Goal: Task Accomplishment & Management: Manage account settings

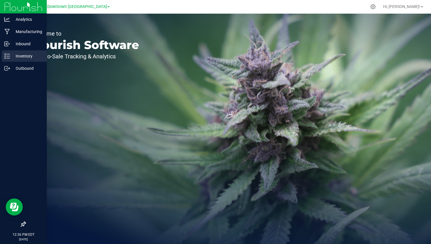
click at [14, 60] on div "Inventory" at bounding box center [24, 55] width 45 height 11
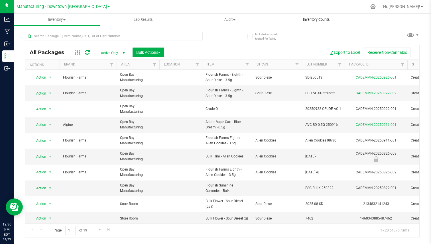
click at [311, 15] on uib-tab-heading "Inventory Counts" at bounding box center [316, 19] width 86 height 11
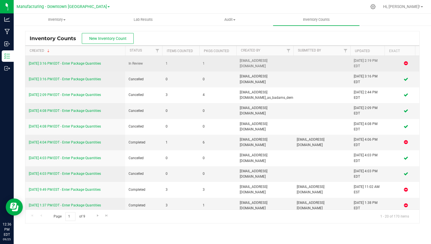
click at [84, 64] on link "[DATE] 3:16 PM EDT - Enter Package Quantities" at bounding box center [65, 64] width 72 height 4
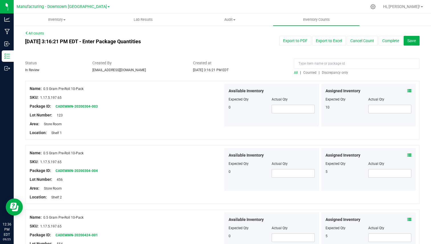
click at [39, 34] on link "All counts" at bounding box center [34, 33] width 19 height 4
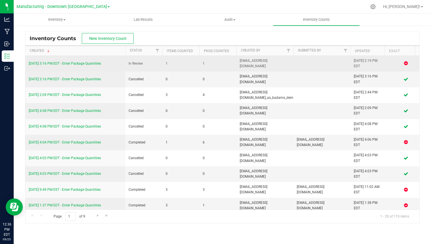
click at [93, 62] on link "[DATE] 3:16 PM EDT - Enter Package Quantities" at bounding box center [65, 64] width 72 height 4
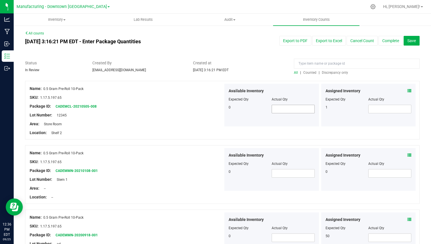
click at [278, 107] on span at bounding box center [293, 109] width 43 height 9
type input "1"
click at [284, 123] on div "Available Inventory Expected Qty Actual Qty 0 1 1" at bounding box center [271, 105] width 95 height 43
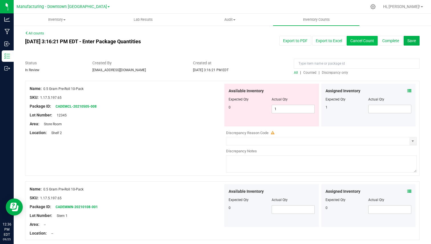
click at [360, 44] on button "Cancel Count" at bounding box center [362, 41] width 31 height 10
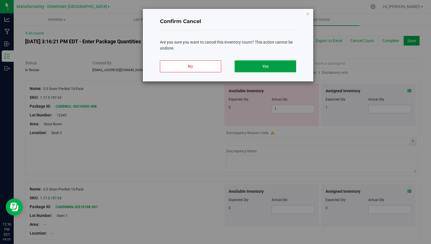
click at [262, 70] on button "Yes" at bounding box center [265, 66] width 61 height 12
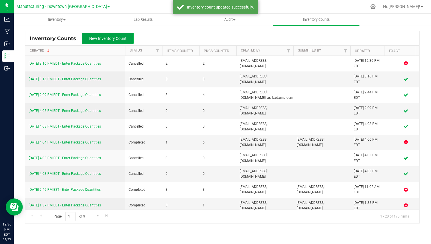
click at [105, 41] on span "New Inventory Count" at bounding box center [107, 38] width 37 height 5
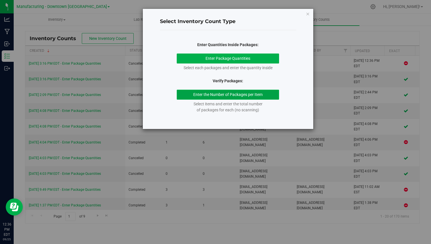
click at [214, 97] on button "Enter the Number of Packages per Item" at bounding box center [228, 95] width 102 height 10
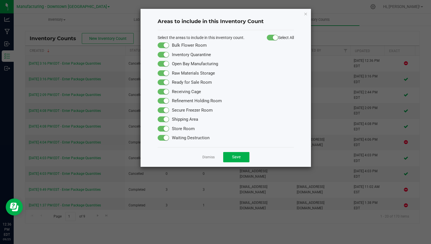
click at [273, 38] on small at bounding box center [275, 37] width 5 height 5
click at [164, 82] on span at bounding box center [163, 83] width 11 height 6
click at [206, 156] on link "Dismiss" at bounding box center [208, 157] width 12 height 5
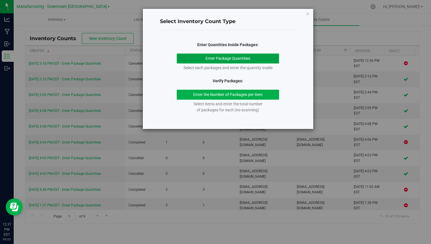
click at [218, 56] on button "Enter Package Quantities" at bounding box center [228, 59] width 102 height 10
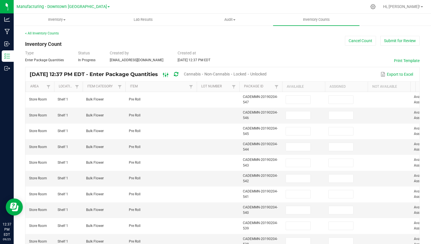
click at [169, 76] on icon at bounding box center [166, 75] width 6 height 7
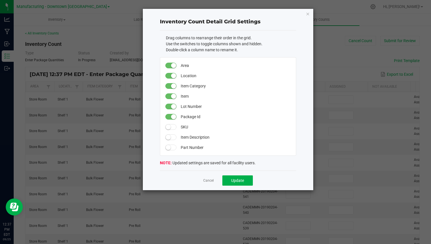
click at [170, 85] on span at bounding box center [170, 86] width 11 height 6
click at [169, 75] on span at bounding box center [170, 76] width 11 height 6
click at [244, 180] on button "Update" at bounding box center [237, 181] width 31 height 10
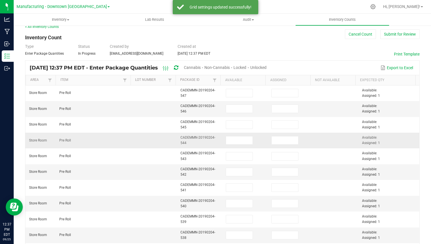
scroll to position [5, 0]
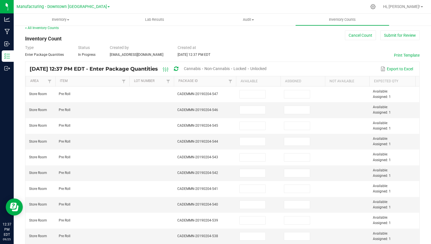
click at [234, 77] on span at bounding box center [235, 125] width 2 height 99
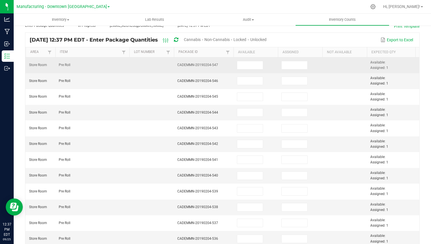
scroll to position [0, 0]
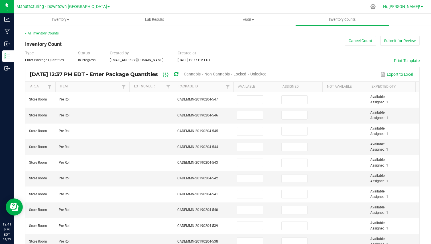
click at [402, 7] on span "Hi, [PERSON_NAME]!" at bounding box center [401, 6] width 37 height 5
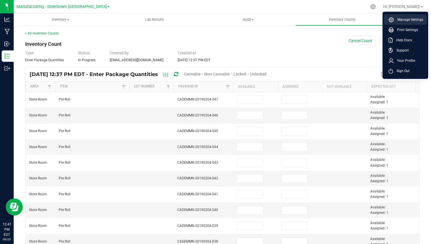
click at [397, 19] on span "Manage Settings" at bounding box center [408, 20] width 29 height 6
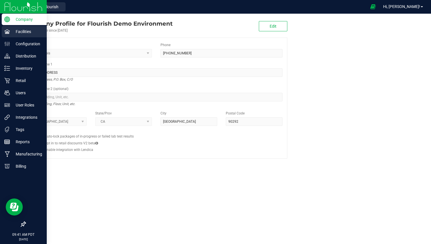
click at [30, 36] on div "Facilities" at bounding box center [24, 31] width 45 height 11
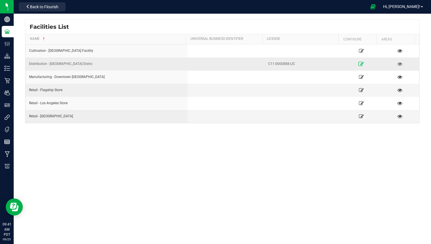
click at [359, 63] on icon at bounding box center [361, 64] width 5 height 4
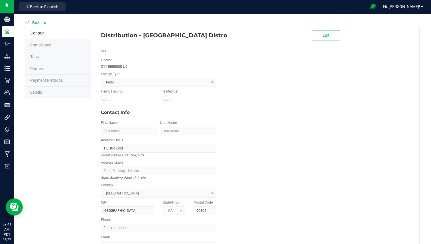
click at [65, 91] on li "Labels" at bounding box center [58, 93] width 66 height 12
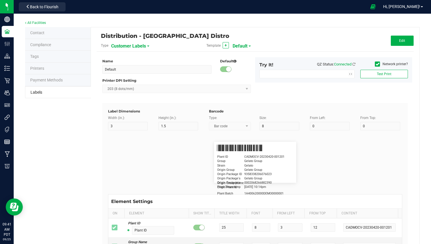
type input "2.25"
type input "1.25"
type input "20"
type input "5"
type input "Customer"
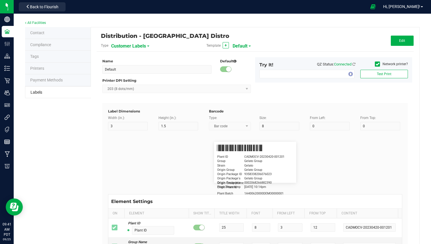
type input "15"
type input "5"
type input "[PERSON_NAME]"
type input "Item"
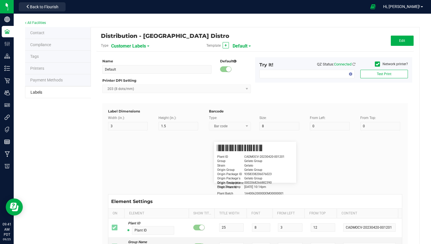
type input "15"
type input "5"
type input "10"
type input "GSC Oil Tincture"
type input "Qty"
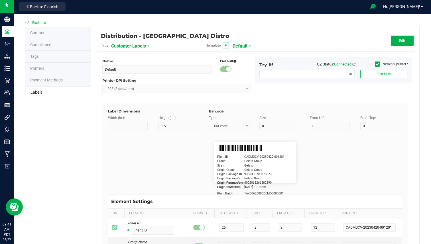
type input "5"
type input "15"
type input "3 ea"
type input "Physician"
type input "15"
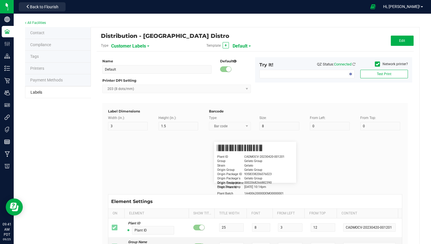
type input "5"
type input "Docfirst Doclast, MD."
type input "Order Date"
type input "15"
type input "5"
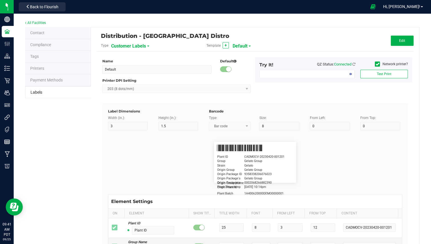
type input "25"
type input "[DATE] 1:17 pm"
type input "Package ID"
type input "15"
type input "5"
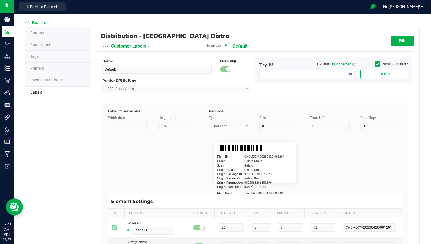
type input "10"
type input "CADMODS-20230420-096"
type input "Lot Number"
type input "15"
type input "5"
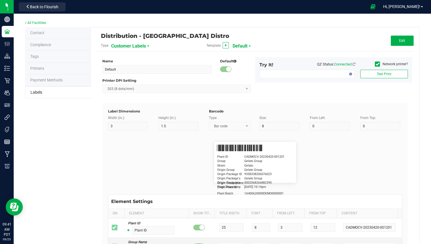
type input "10"
type input "LOTPXGDP-0912"
type input "Warning"
type input "15"
type input "5"
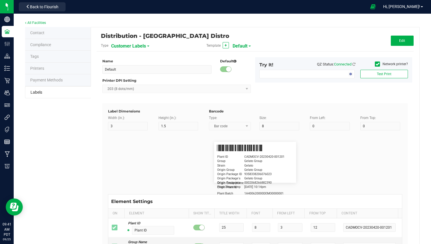
type input "30"
type input "Type Warning Here"
type input "Brand"
type input "15"
type input "5"
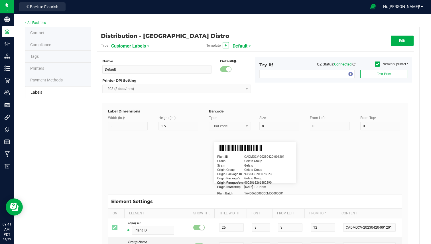
type input "30"
type input "Cannabis Co."
type input "NDC Number"
type input "15"
type input "5"
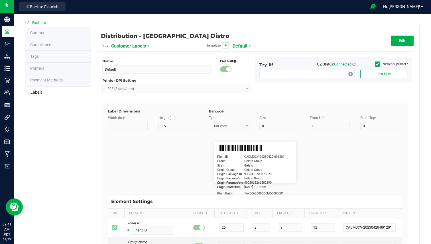
type input "30"
type input "[PHONE_NUMBER]"
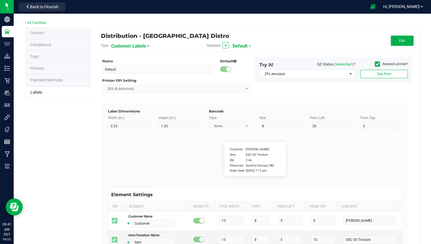
click at [137, 49] on span "Customer Labels" at bounding box center [128, 46] width 35 height 10
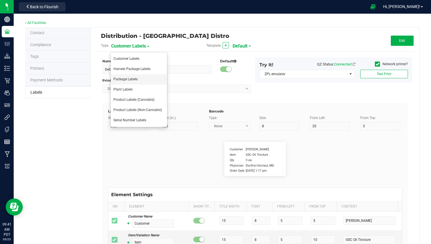
click at [131, 78] on span "Package Labels" at bounding box center [125, 79] width 24 height 4
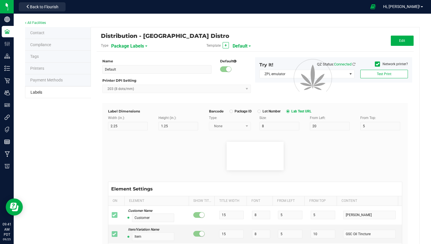
type input "Final Packaging"
type input "4"
type input "3"
type input "50"
type input "75"
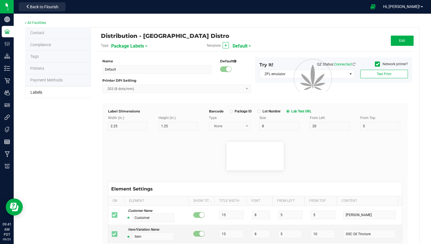
type input "60"
type input "Package ID"
type input "25"
type input "10"
type input "1A409990000A117000012962"
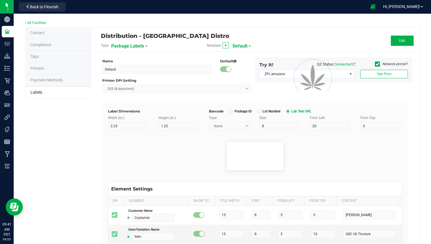
type input "SKU Name"
type input "25"
type input "10"
type input "F-AC-3.5G"
type input "Strain"
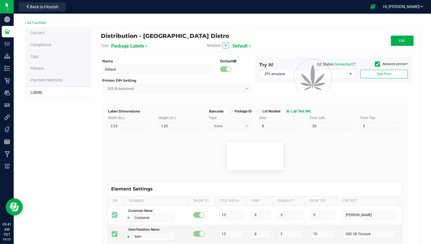
type input "25"
type input "10"
type input "Alien Cookies"
type input "Size"
type input "25"
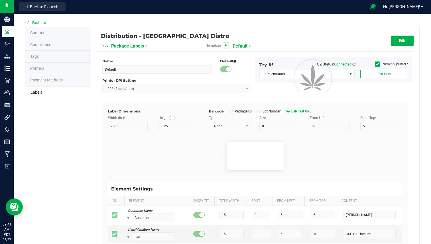
type input "10"
type input "3.5g"
type input "Package Date"
type input "25"
type input "10"
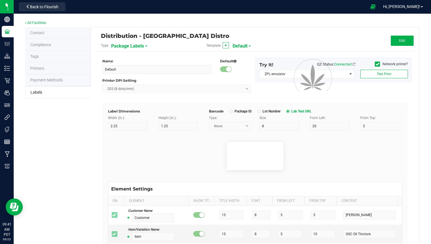
type input "[DATE]"
type input "Lot Number"
type input "25"
type input "10"
type input "30"
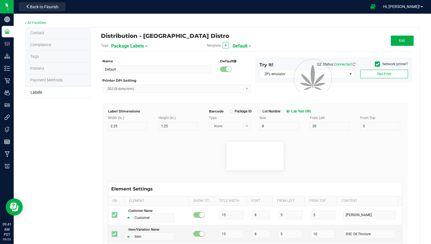
type input "F-AC-301"
type input "THC %"
type input "25"
type input "10"
type input "35"
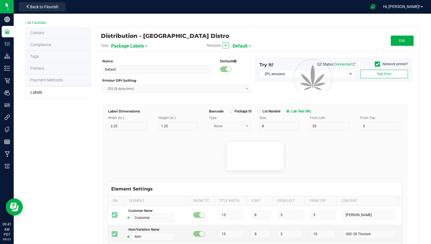
type input "27.06"
type input "CBD %"
type input "25"
type input "10"
type input "40"
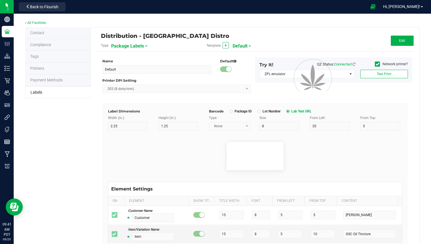
type input "0.06"
type input "THCA %"
type input "25"
type input "10"
type input "45"
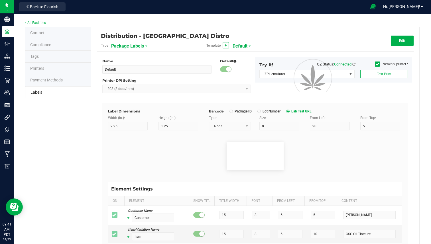
type input "31.46"
type input "Limonene %"
type input "25"
type input "10"
type input "50"
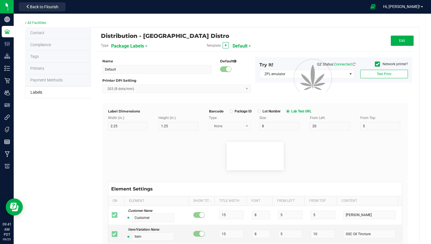
type input "45"
type input "0.86"
type input "Myrcene %"
type input "25"
type input "10"
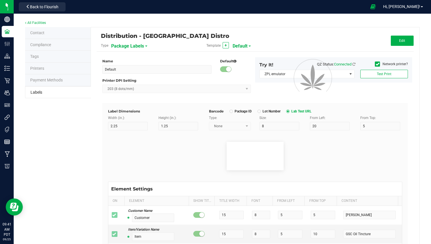
type input "50"
type input "35"
type input "1.13"
type input "Terpineol %"
type input "25"
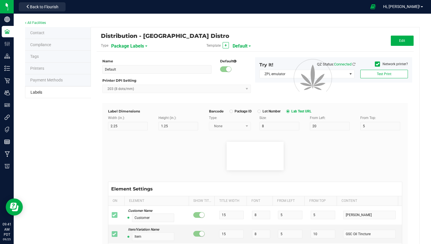
type input "10"
type input "50"
type input "40"
type input "0.87"
type input "Total THC mg Per Package"
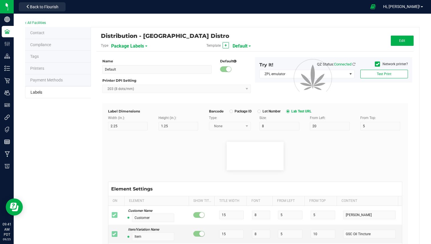
type input "45"
type input "10"
type input "50"
type input "65.63 mg/package"
type input "SKU"
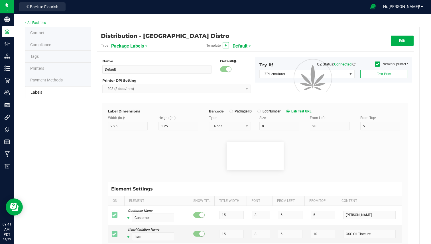
type input "25"
type input "10"
type input "42P017"
type input "Ref Field 1"
type input "25"
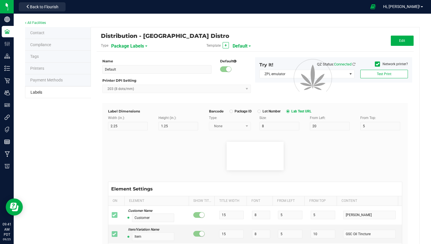
type input "10"
type input "35"
type input "Ref Field 1 Value"
type input "Ref Field 2"
type input "25"
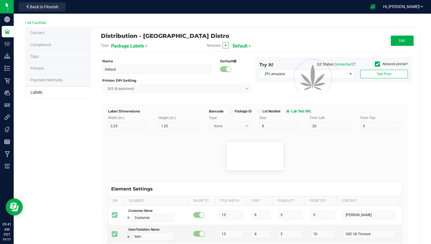
type input "10"
type input "35"
type input "Ref Field 2 Value"
type input "Ref Field 3"
type input "25"
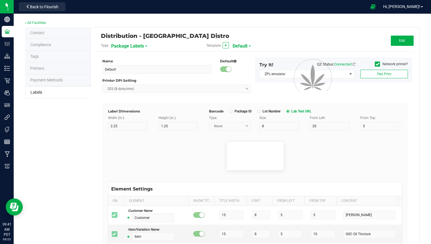
type input "10"
type input "35"
type input "Ref Field 3 Value"
type input "Item Ref Field 1"
type input "25"
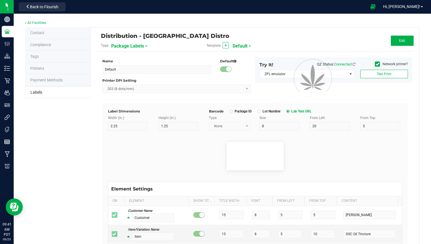
type input "10"
type input "35"
type input "Item Ref Field 1 Value"
type input "Item Ref Field 2"
type input "25"
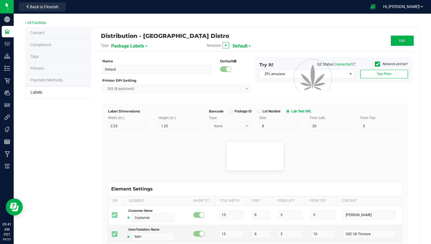
type input "10"
type input "35"
type input "Item Ref Field 2 Value"
type input "Item Ref Field 3"
type input "25"
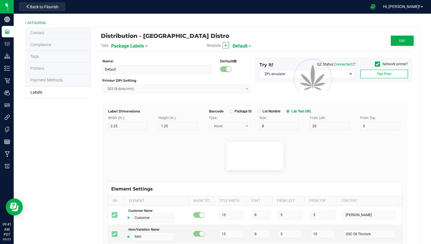
type input "10"
type input "35"
type input "Item Ref Field 3 Value"
type input "Item Ref Field 4"
type input "25"
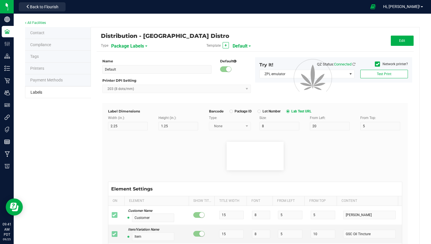
type input "10"
type input "35"
type input "Item Ref Field 4 Value"
type input "Item Ref Field 5"
type input "25"
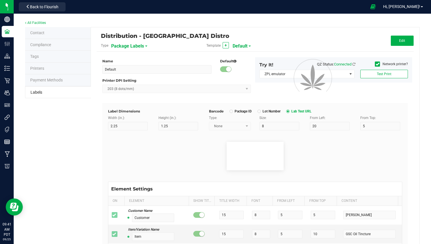
type input "10"
type input "35"
type input "Item Ref Field 5 Value"
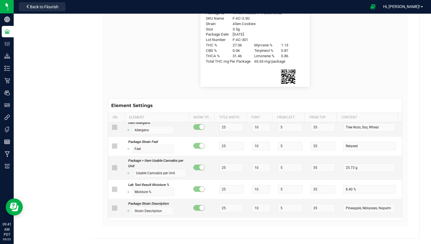
scroll to position [665, 0]
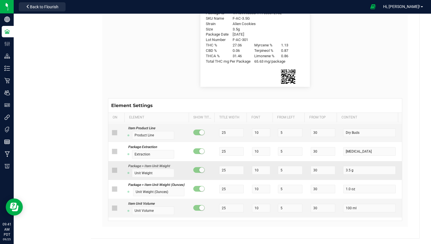
click at [147, 169] on div "Package > Item Unit Weight" at bounding box center [151, 166] width 46 height 5
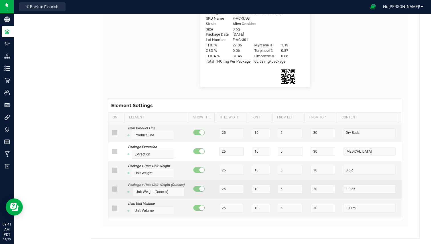
click at [153, 188] on div "Package > Item Unit Weight (Ounces)" at bounding box center [156, 185] width 56 height 5
click at [167, 186] on td "Package > Item Unit Weight (Ounces) Unit Weight (Ounces)" at bounding box center [157, 189] width 65 height 19
click at [143, 188] on div "Package > Item Unit Weight (Ounces)" at bounding box center [156, 185] width 56 height 5
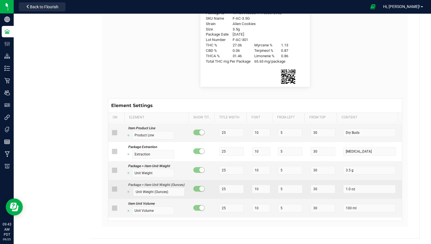
click at [141, 188] on div "Package > Item Unit Weight (Ounces)" at bounding box center [156, 185] width 56 height 5
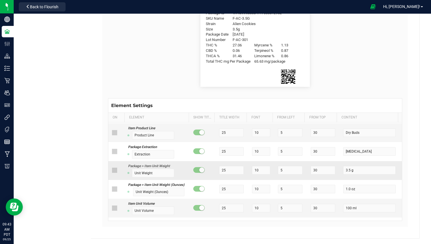
click at [154, 169] on div "Package > Item Unit Weight" at bounding box center [151, 166] width 46 height 5
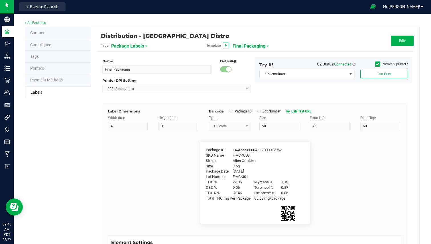
click at [396, 47] on div "Distribution - Long Beach Distro Type Package Labels Template + Final Packaging…" at bounding box center [255, 42] width 317 height 19
click at [399, 43] on button "Edit" at bounding box center [402, 41] width 23 height 10
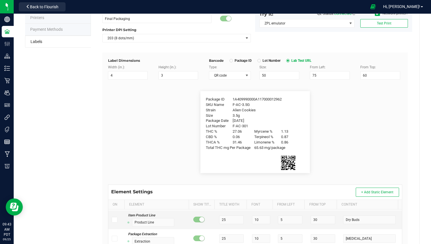
scroll to position [137, 0]
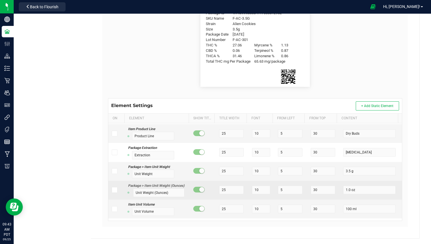
click at [154, 189] on div "Package > Item Unit Weight (Ounces)" at bounding box center [156, 185] width 56 height 5
click at [146, 189] on div "Package > Item Unit Weight (Ounces)" at bounding box center [156, 185] width 56 height 5
click at [142, 189] on div "Package > Item Unit Weight (Ounces)" at bounding box center [156, 185] width 56 height 5
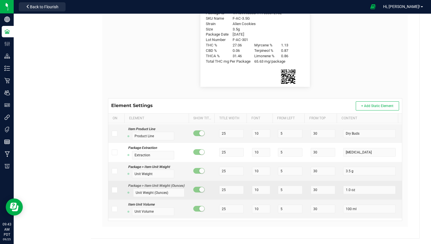
click at [142, 189] on div "Package > Item Unit Weight (Ounces)" at bounding box center [156, 185] width 56 height 5
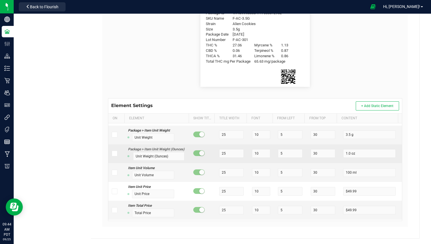
scroll to position [692, 0]
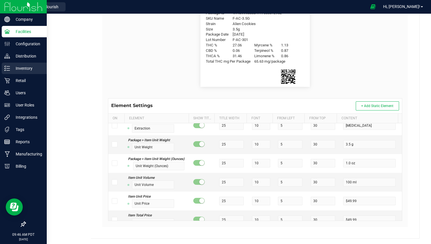
click at [11, 70] on p "Inventory" at bounding box center [27, 68] width 34 height 7
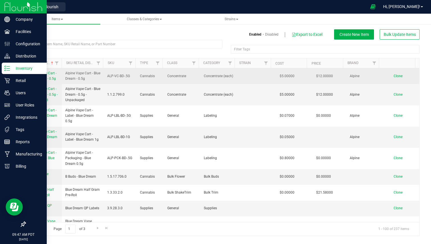
click at [52, 75] on span "Alpine Vape Cart - Blue Dream - 0.5g" at bounding box center [43, 75] width 28 height 9
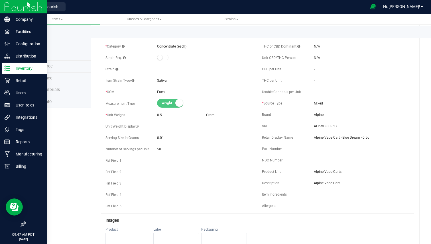
scroll to position [49, 0]
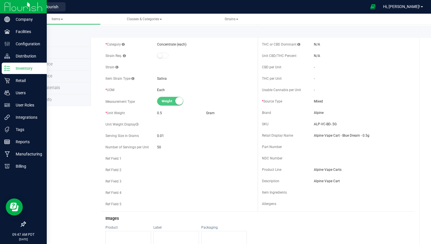
click at [137, 124] on icon at bounding box center [137, 124] width 3 height 3
drag, startPoint x: 98, startPoint y: 127, endPoint x: 140, endPoint y: 125, distance: 42.2
click at [140, 125] on div "Alpine Vape Cart - Blue Dream - 0.5g Edit Active * Type Cannabis * Class" at bounding box center [255, 243] width 329 height 512
click at [130, 125] on span "Unit Weight Display" at bounding box center [122, 125] width 33 height 4
drag, startPoint x: 130, startPoint y: 125, endPoint x: 107, endPoint y: 112, distance: 26.2
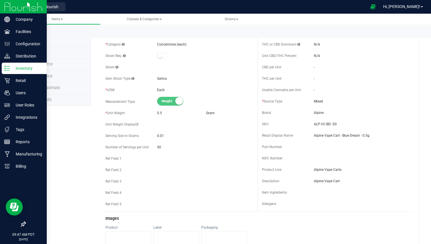
click at [107, 112] on div "Active * Type Cannabis * Class Concentrate * Category" at bounding box center [179, 109] width 157 height 206
click at [115, 116] on div "* Unit Weight 0.5 Gram" at bounding box center [180, 113] width 148 height 9
click at [106, 126] on span "Unit Weight Display" at bounding box center [122, 125] width 33 height 4
drag, startPoint x: 106, startPoint y: 126, endPoint x: 130, endPoint y: 125, distance: 24.0
click at [130, 125] on span "Unit Weight Display" at bounding box center [122, 125] width 33 height 4
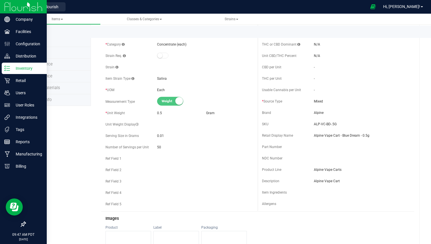
click at [121, 114] on span "* Unit Weight" at bounding box center [115, 113] width 19 height 4
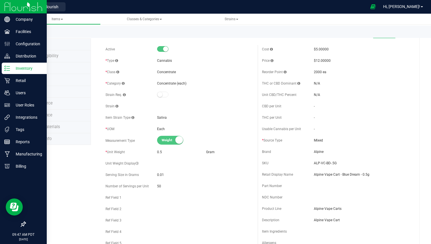
scroll to position [0, 0]
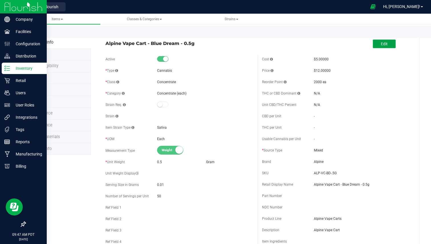
click at [375, 41] on button "Edit" at bounding box center [384, 44] width 23 height 9
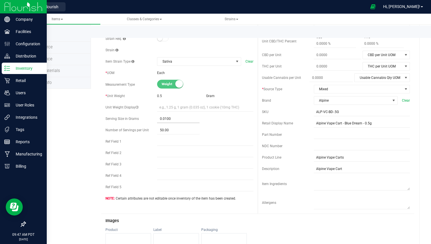
scroll to position [82, 0]
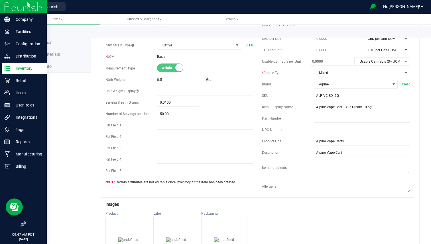
click at [186, 93] on input "text" at bounding box center [205, 91] width 96 height 9
type input ".5 G (x Oz) per Pen"
click at [136, 91] on icon at bounding box center [137, 91] width 3 height 3
drag, startPoint x: 174, startPoint y: 91, endPoint x: 162, endPoint y: 91, distance: 12.3
click at [162, 91] on input ".5 G (x Oz) per Pen" at bounding box center [205, 91] width 96 height 9
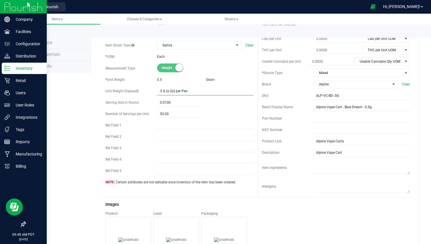
click at [162, 91] on input ".5 G (x Oz) per Pen" at bounding box center [205, 91] width 96 height 9
click at [146, 101] on div "Serving Size in Grams" at bounding box center [132, 102] width 52 height 5
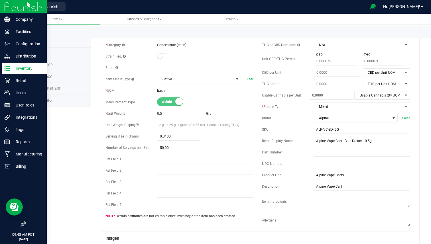
scroll to position [0, 0]
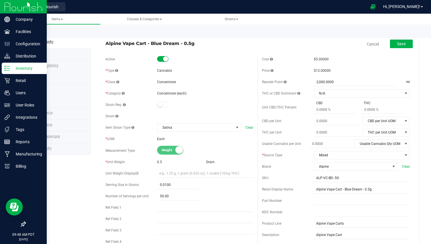
click at [371, 40] on span "Cancel" at bounding box center [372, 44] width 17 height 12
click at [370, 43] on link "Cancel" at bounding box center [373, 44] width 12 height 6
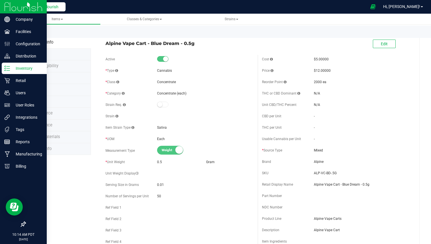
click at [55, 8] on span "Back to Flourish" at bounding box center [44, 7] width 29 height 5
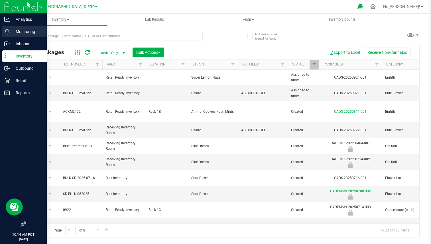
click at [12, 34] on p "Monitoring" at bounding box center [27, 31] width 34 height 7
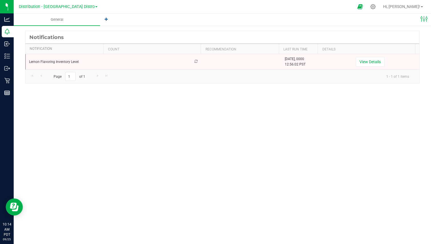
click at [68, 2] on div "Distribution - [GEOGRAPHIC_DATA] Distro" at bounding box center [60, 6] width 86 height 11
click at [63, 7] on span "Distribution - [GEOGRAPHIC_DATA] Distro" at bounding box center [57, 6] width 76 height 5
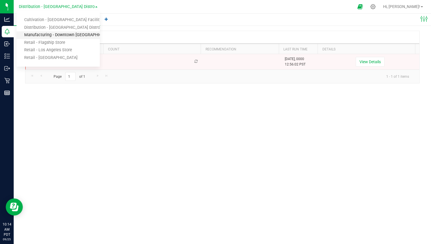
click at [45, 36] on link "Manufacturing - Downtown [GEOGRAPHIC_DATA]" at bounding box center [58, 35] width 83 height 8
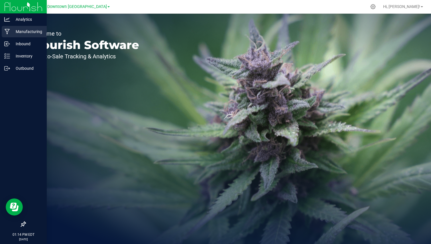
click at [21, 36] on div "Manufacturing" at bounding box center [24, 31] width 45 height 11
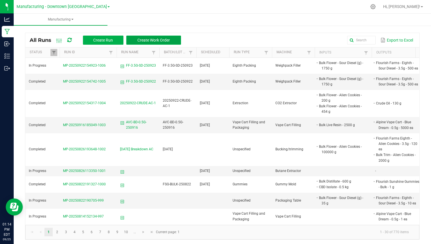
click at [158, 39] on span "Create Work Order" at bounding box center [153, 40] width 33 height 5
